Goal: Navigation & Orientation: Find specific page/section

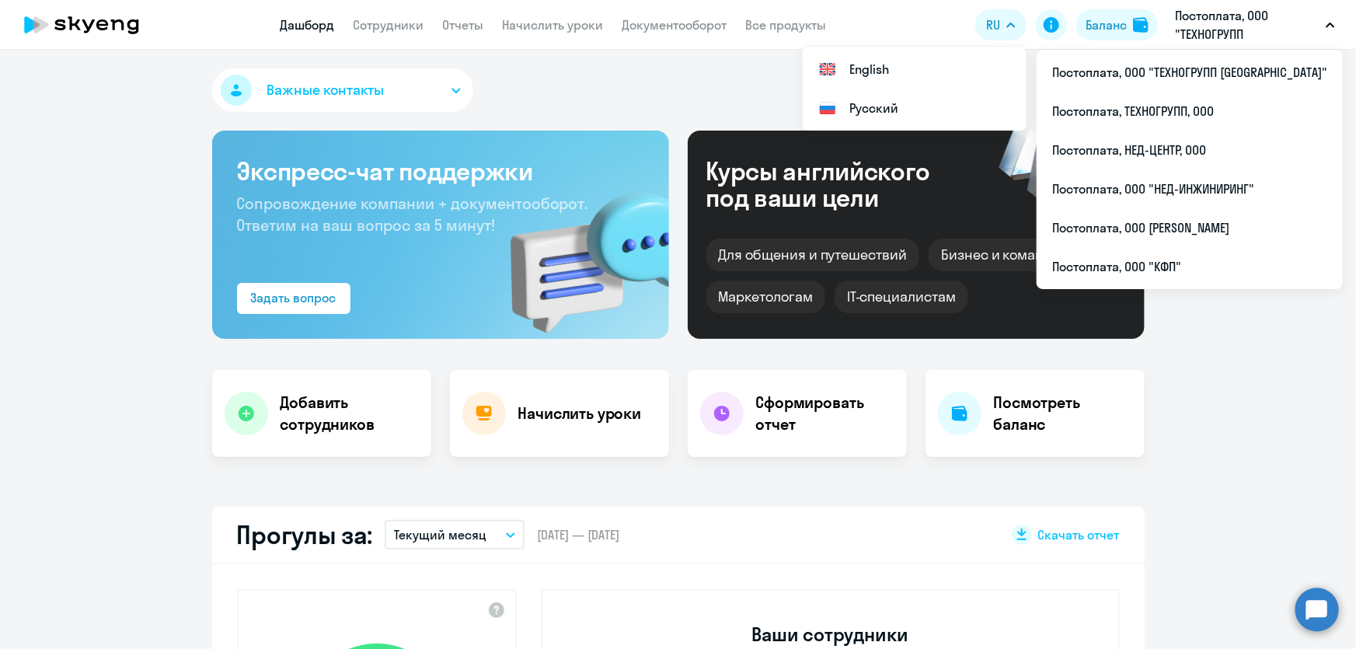
select select "30"
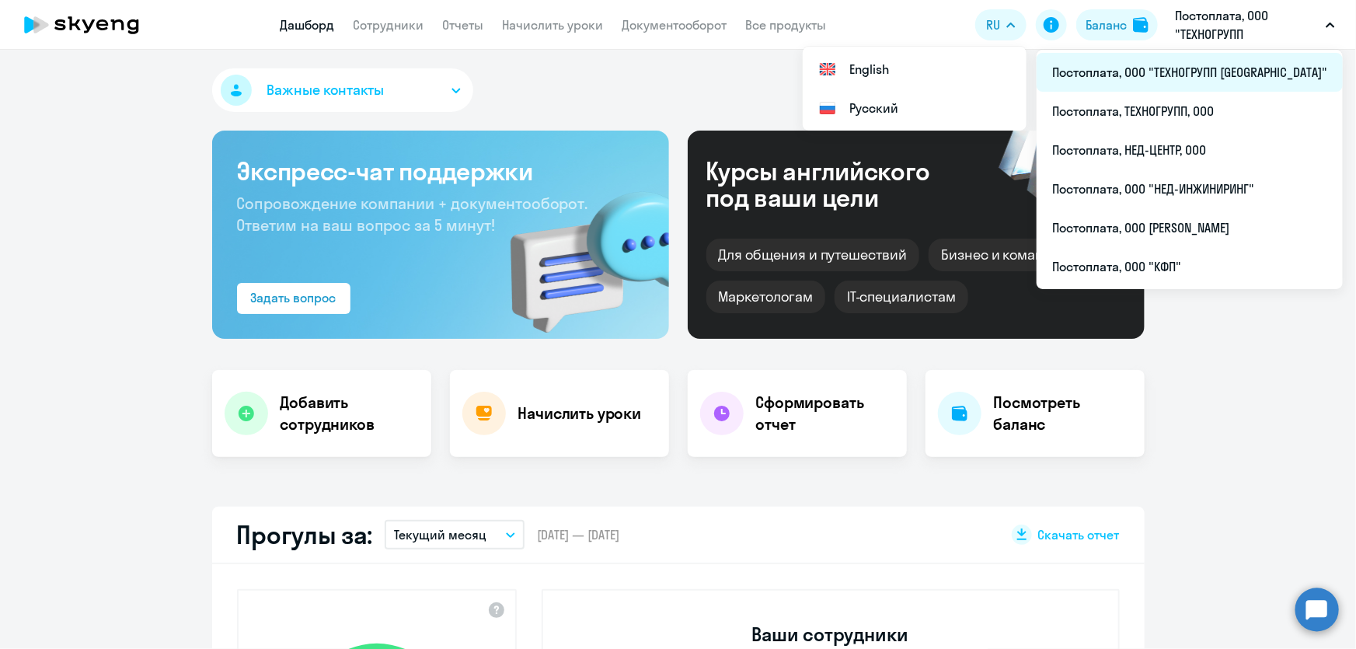
click at [1196, 78] on li "Постоплата, ООО "ТЕХНОГРУПП [GEOGRAPHIC_DATA]"" at bounding box center [1190, 72] width 306 height 39
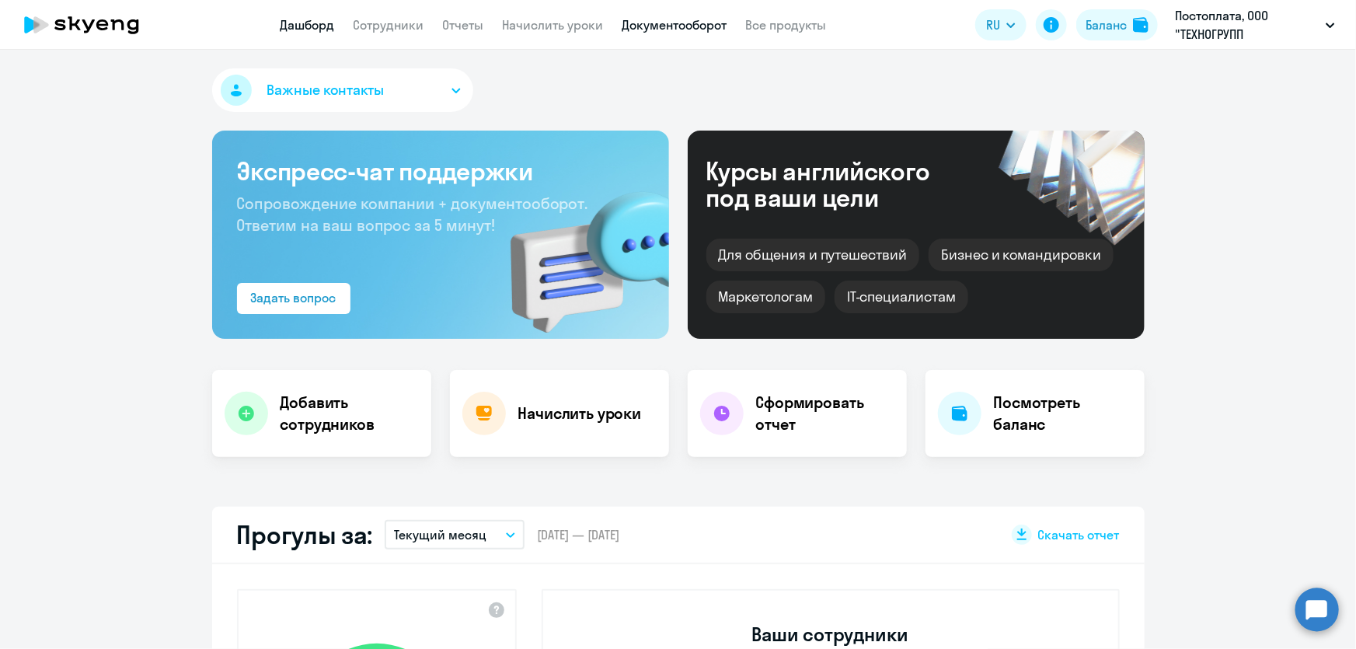
click at [650, 25] on link "Документооборот" at bounding box center [675, 25] width 105 height 16
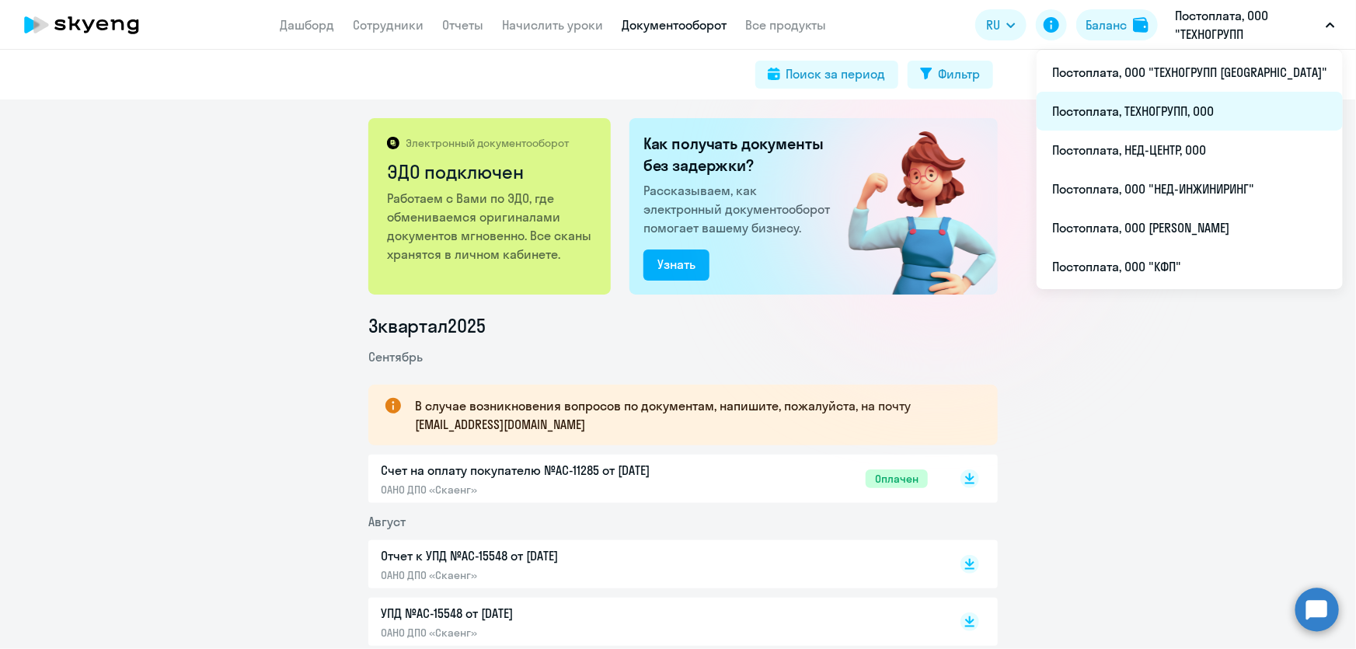
click at [1219, 108] on li "Постоплата, ТЕХНОГРУПП, ООО" at bounding box center [1190, 111] width 306 height 39
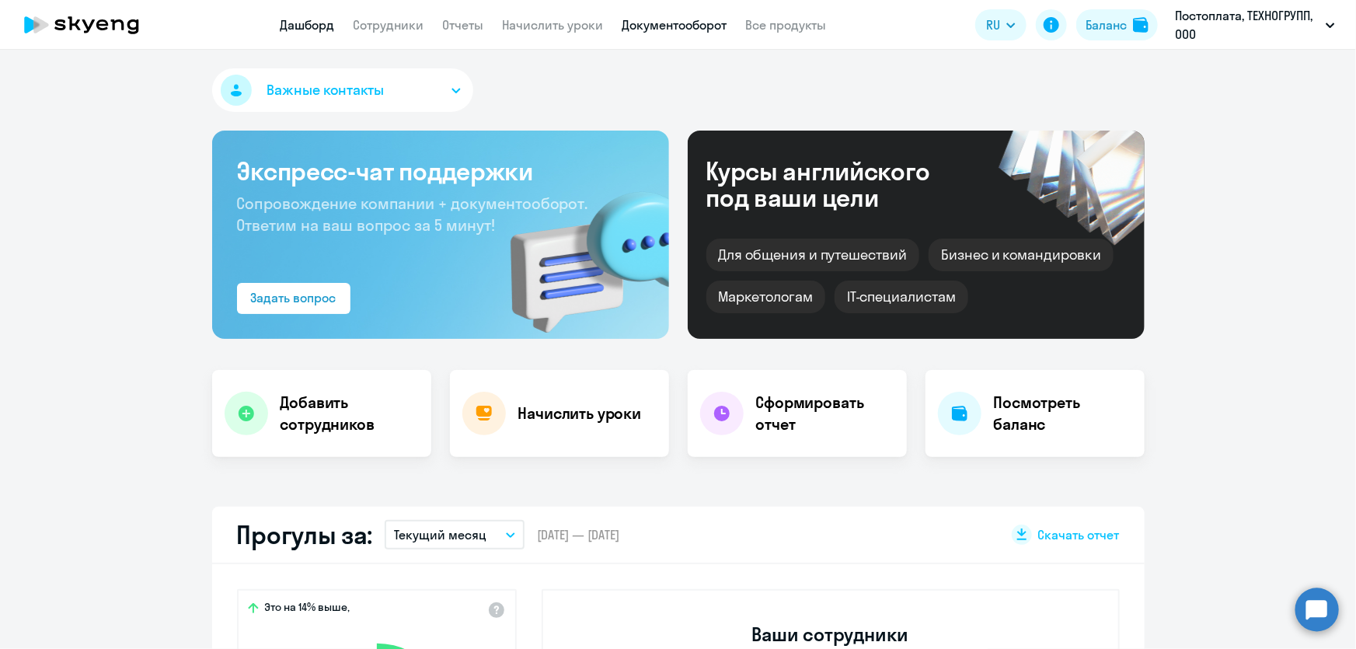
click at [692, 27] on link "Документооборот" at bounding box center [675, 25] width 105 height 16
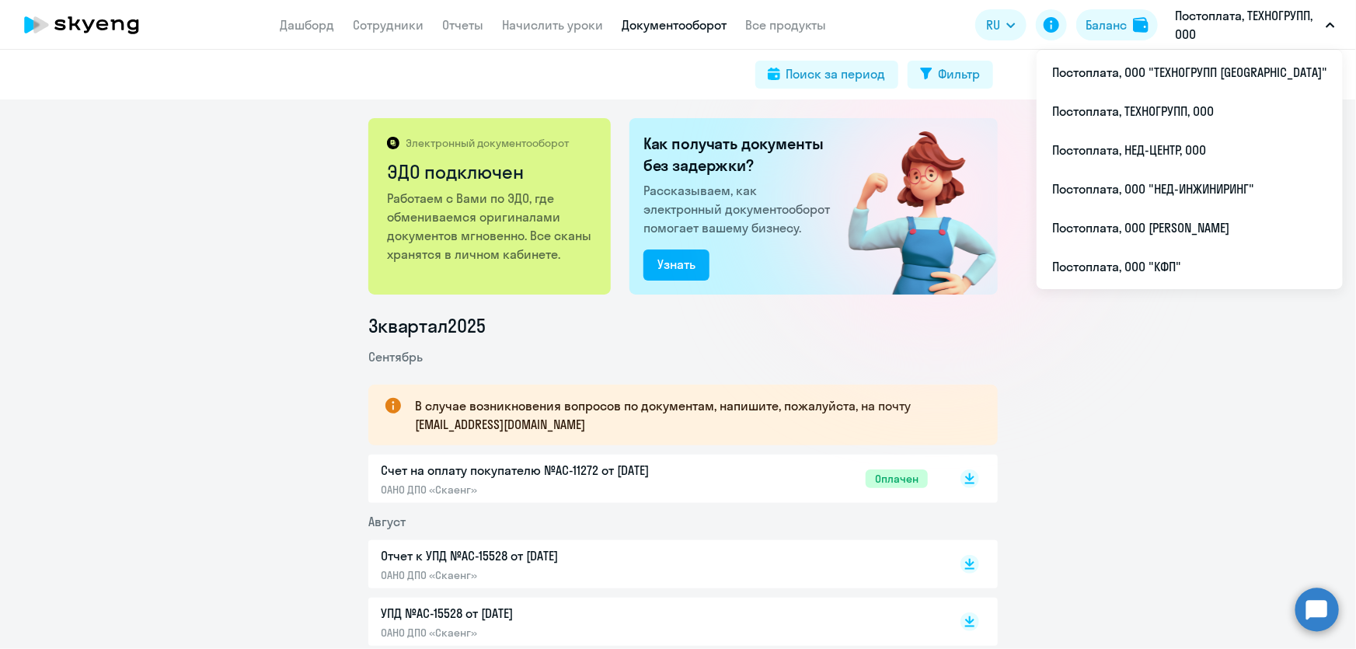
click at [1286, 16] on p "Постоплата, ТЕХНОГРУПП, ООО" at bounding box center [1247, 24] width 145 height 37
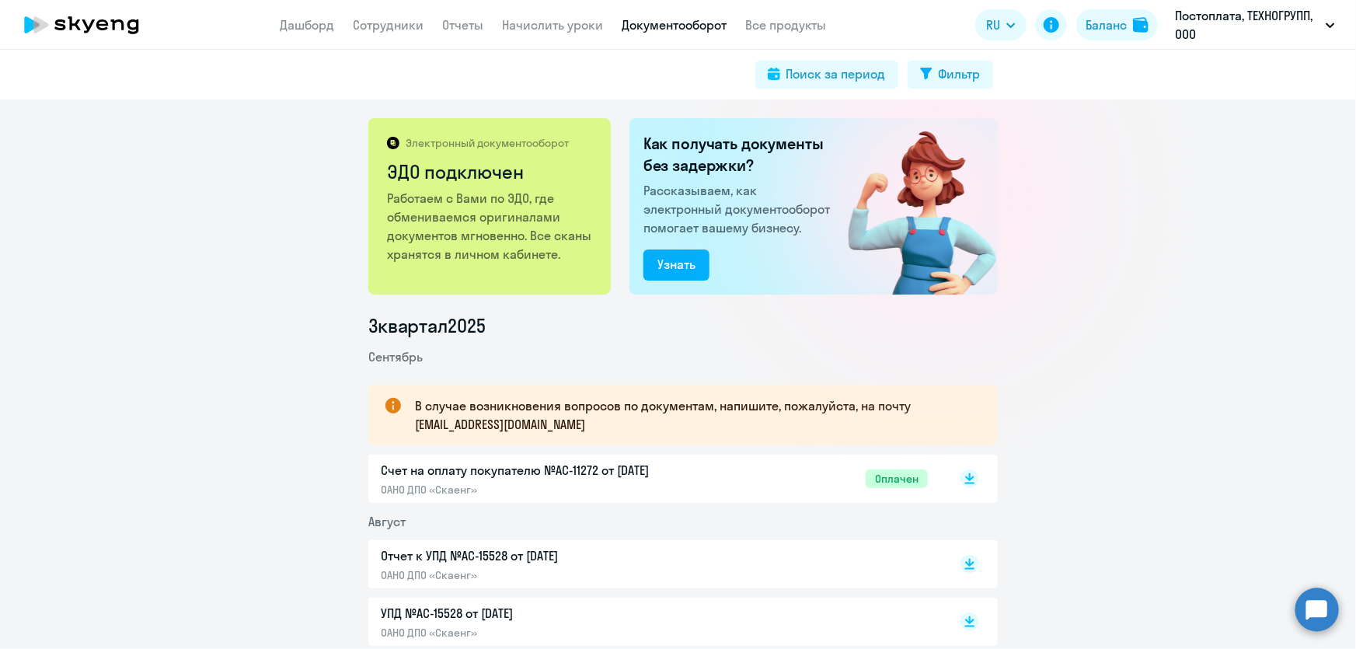
click at [1244, 17] on p "Постоплата, ТЕХНОГРУПП, ООО" at bounding box center [1247, 24] width 145 height 37
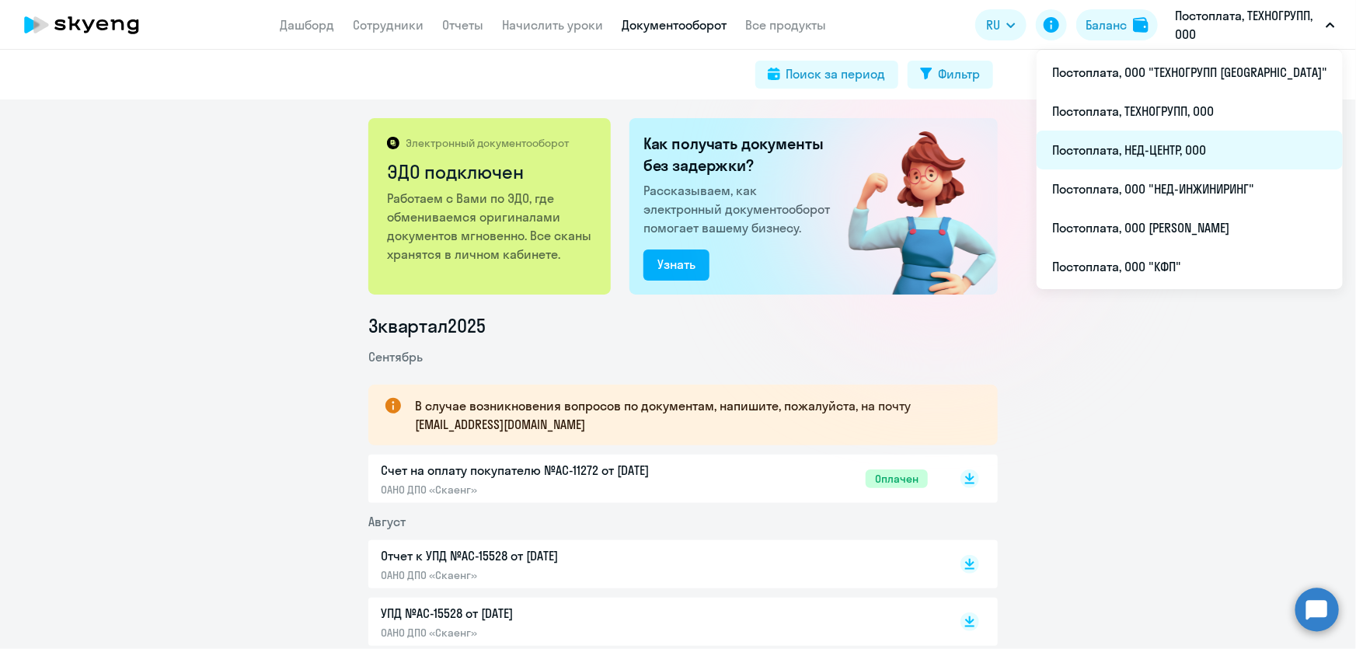
click at [1213, 151] on li "Постоплата, НЕД-ЦЕНТР, ООО" at bounding box center [1190, 150] width 306 height 39
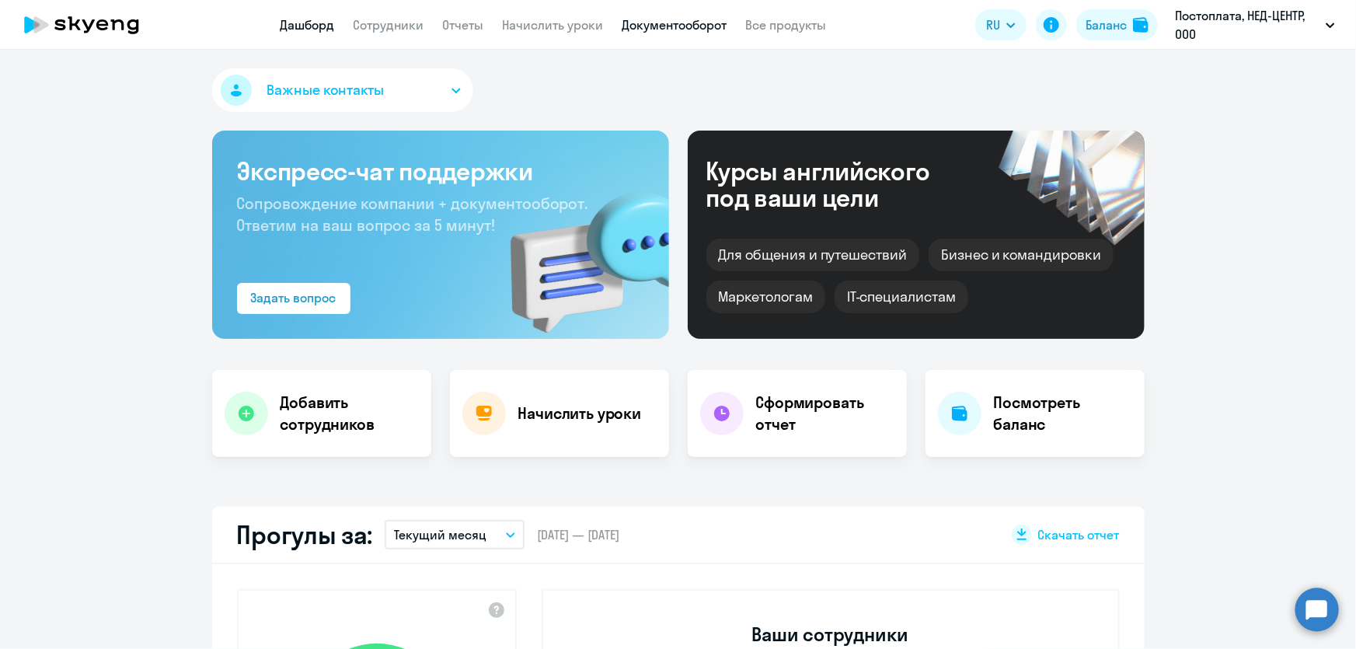
click at [651, 27] on link "Документооборот" at bounding box center [675, 25] width 105 height 16
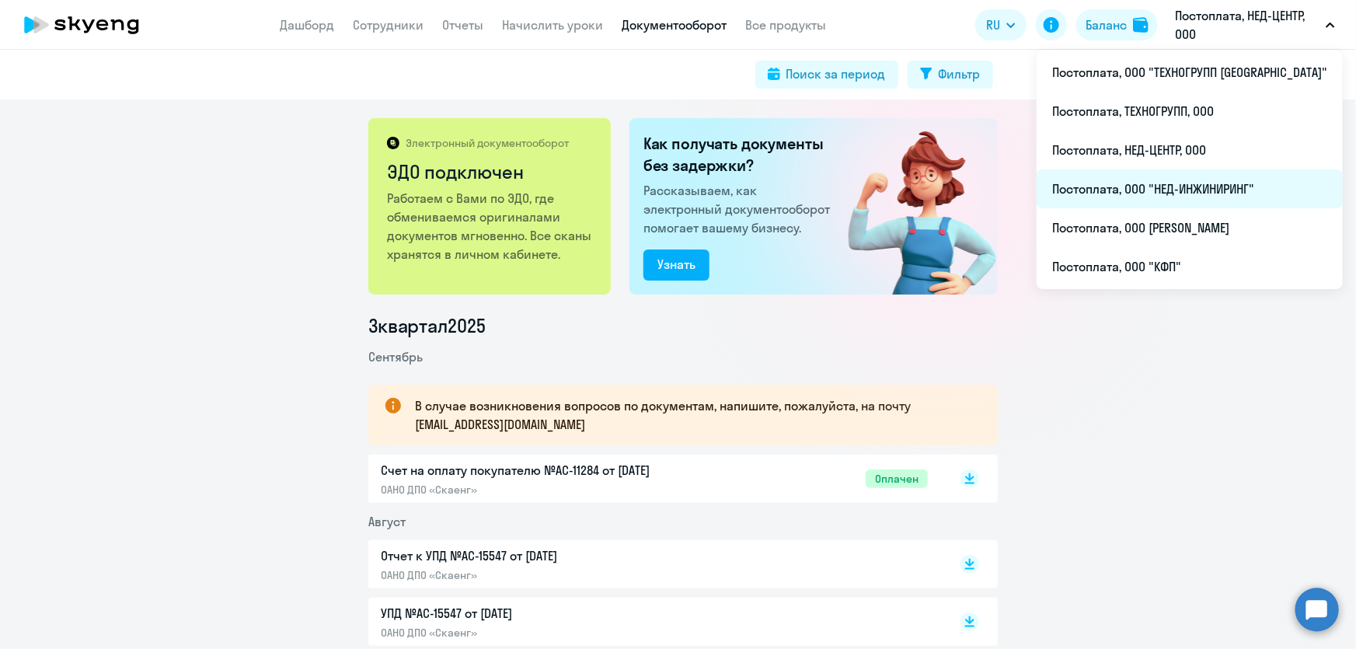
click at [1201, 183] on li "Постоплата, ООО "НЕД-ИНЖИНИРИНГ"" at bounding box center [1190, 188] width 306 height 39
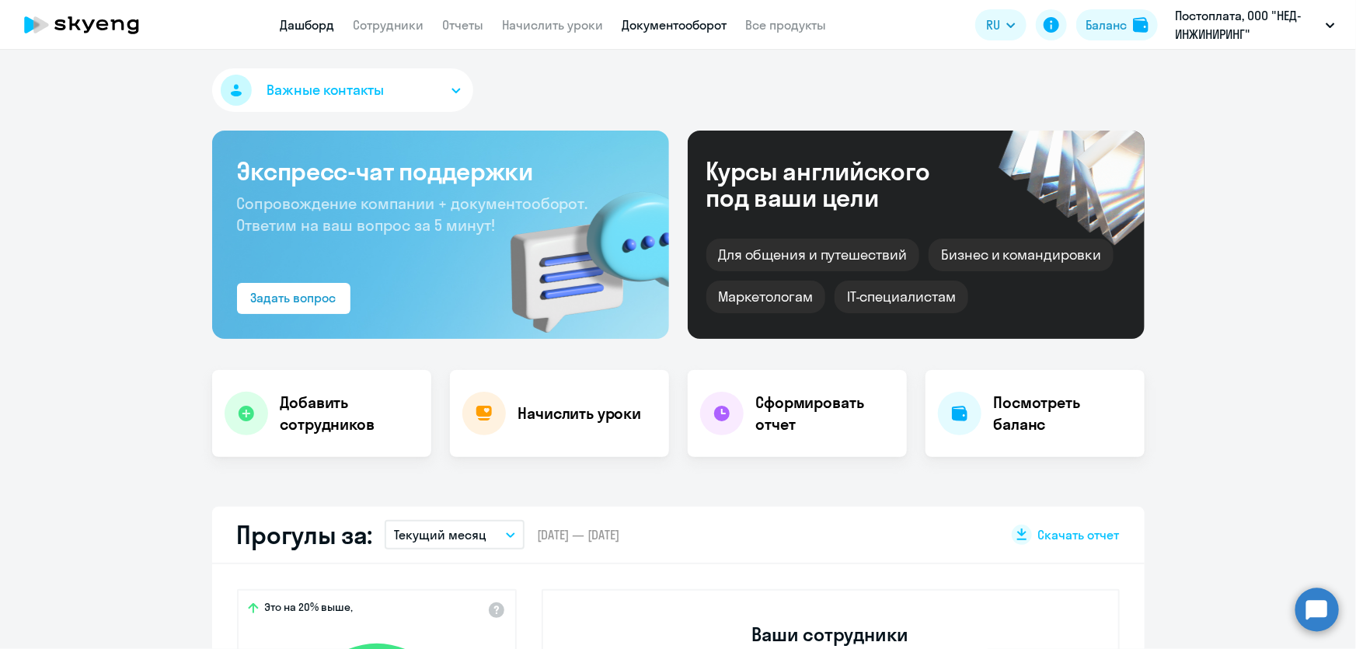
click at [637, 23] on link "Документооборот" at bounding box center [675, 25] width 105 height 16
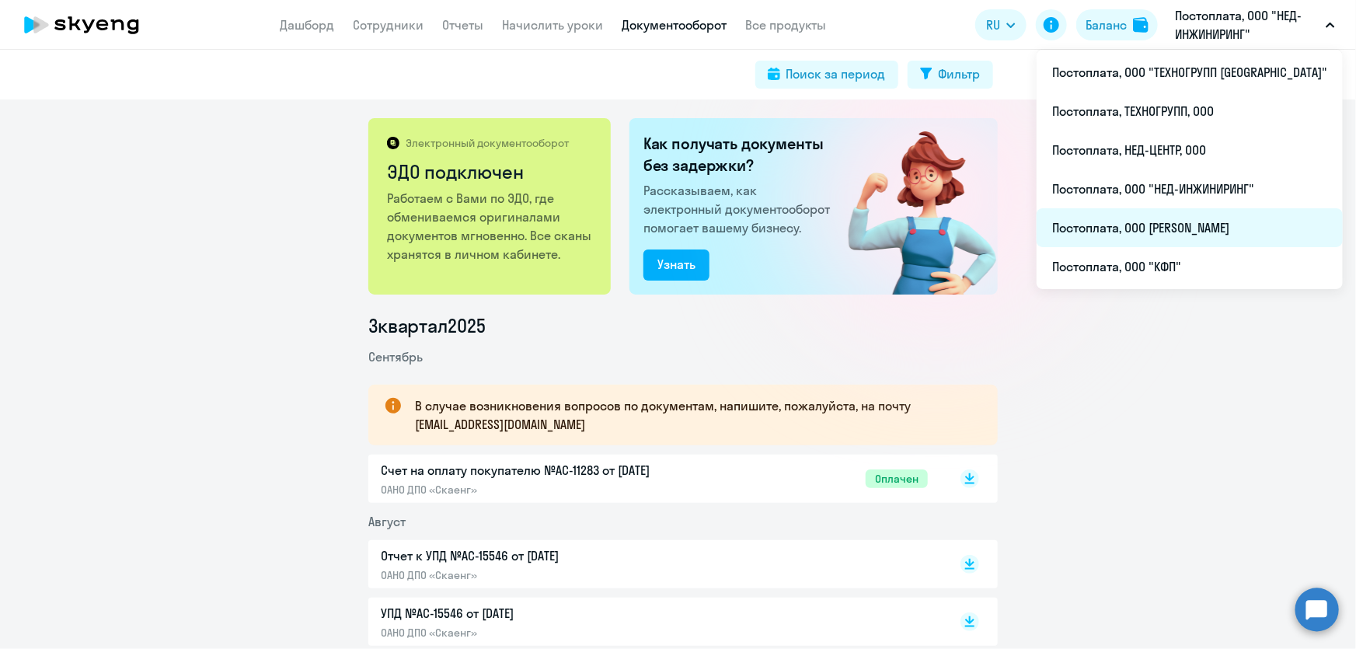
click at [1186, 221] on li "Постоплата, ООО [PERSON_NAME]" at bounding box center [1190, 227] width 306 height 39
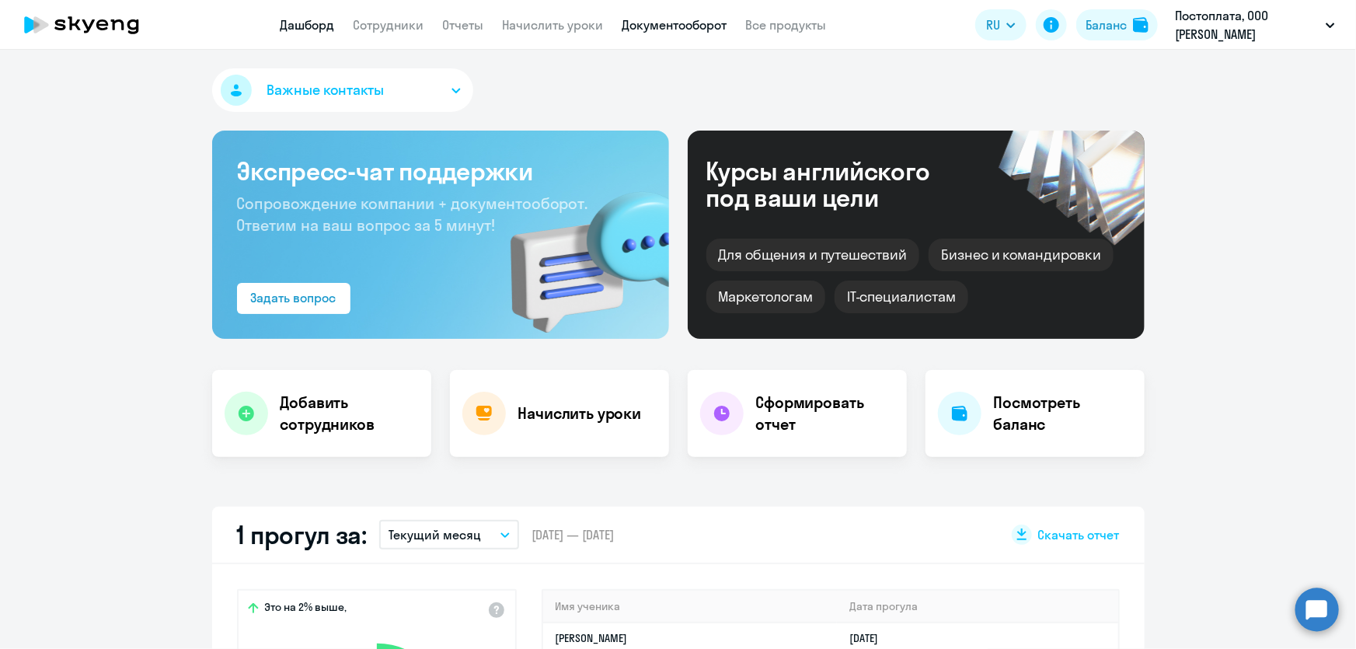
click at [697, 20] on link "Документооборот" at bounding box center [675, 25] width 105 height 16
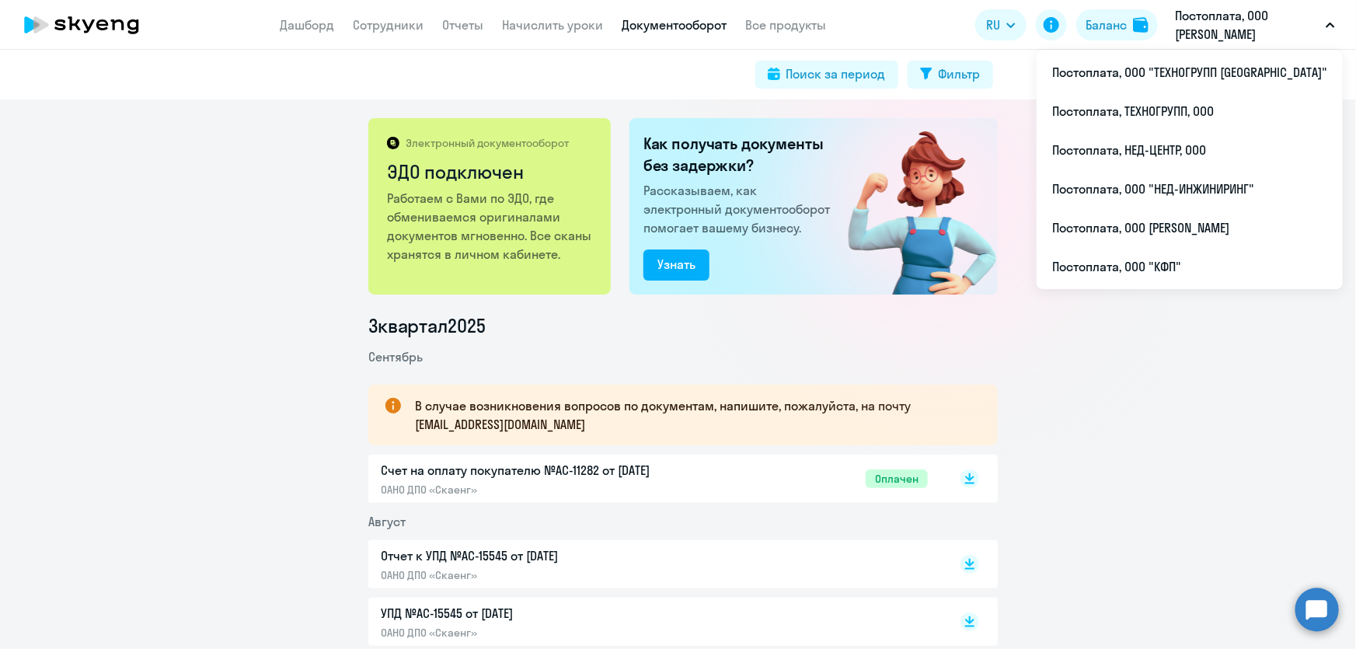
click at [1238, 18] on p "Постоплата, ООО [PERSON_NAME]" at bounding box center [1247, 24] width 145 height 37
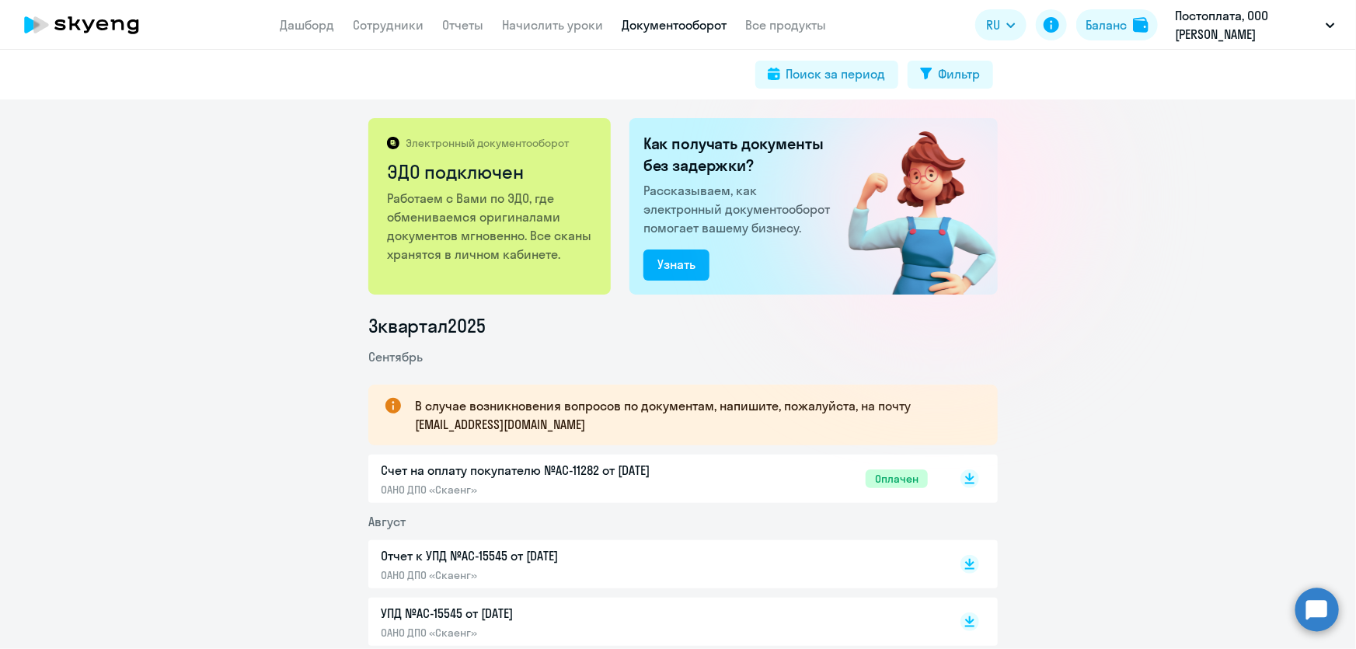
click at [1232, 23] on p "Постоплата, ООО [PERSON_NAME]" at bounding box center [1247, 24] width 145 height 37
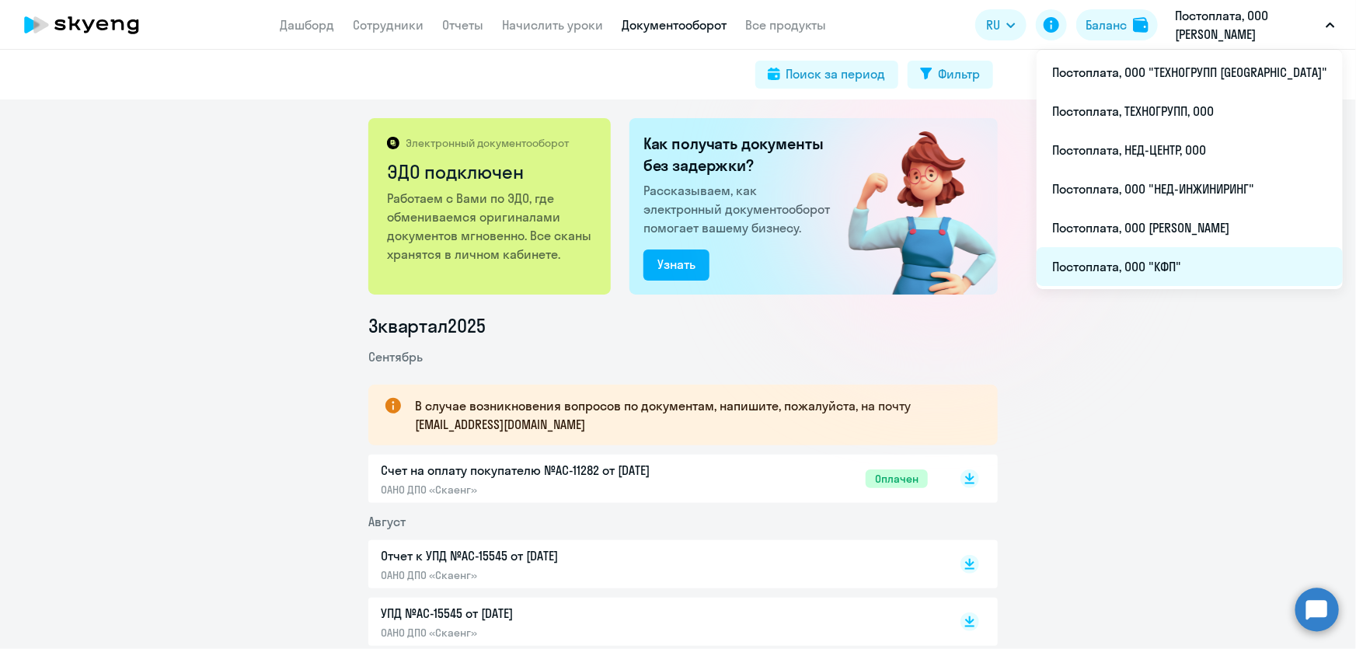
click at [1172, 265] on li "Постоплата, ООО "КФП"" at bounding box center [1190, 266] width 306 height 39
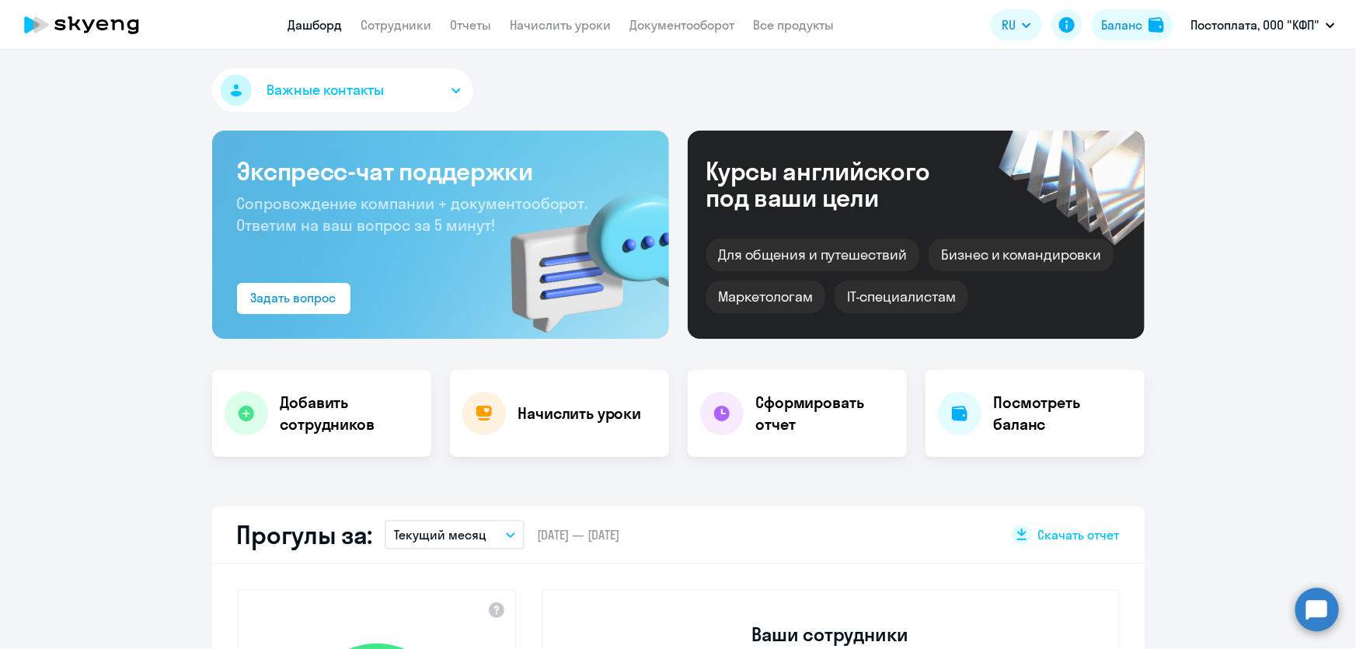
select select "30"
click at [674, 30] on link "Документооборот" at bounding box center [682, 25] width 105 height 16
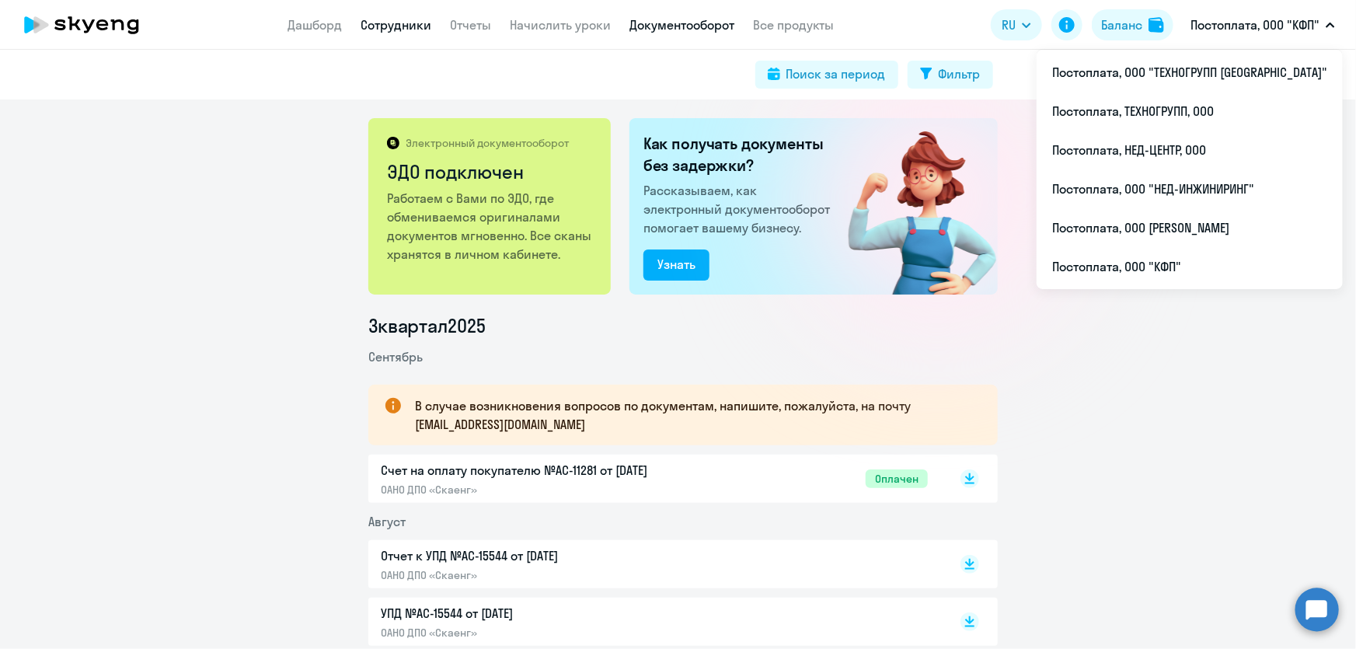
click at [378, 28] on link "Сотрудники" at bounding box center [396, 25] width 71 height 16
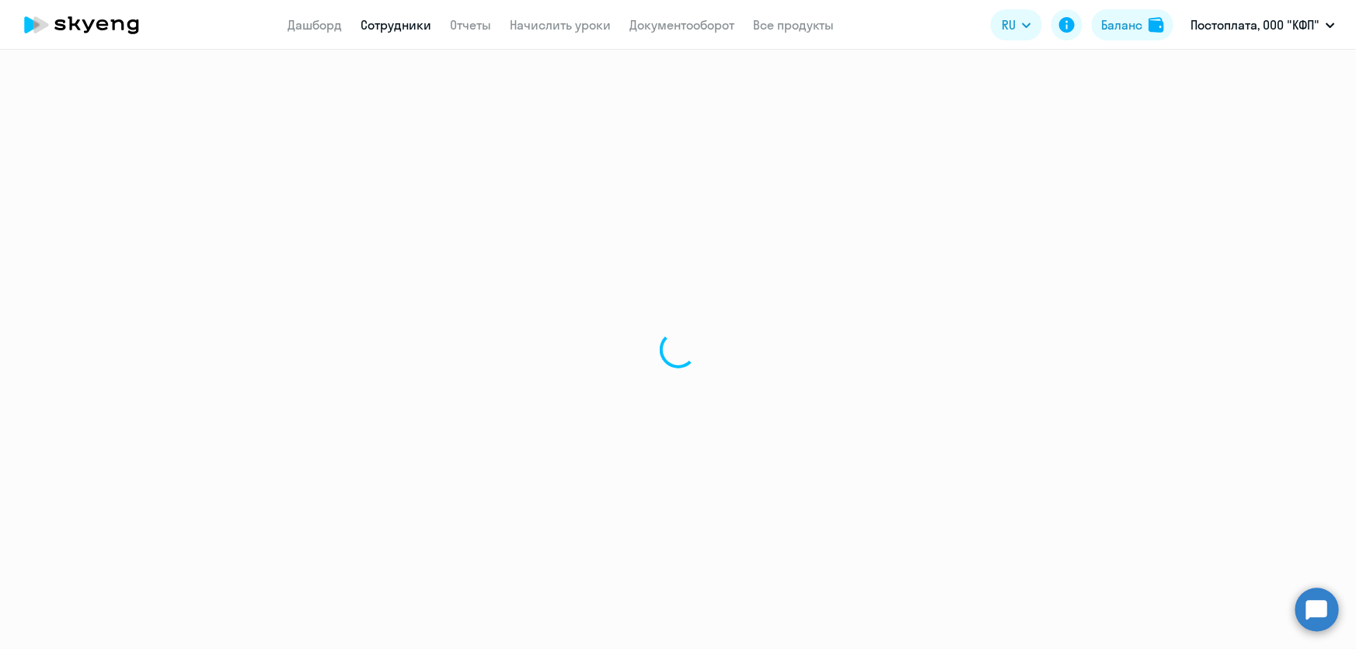
select select "30"
